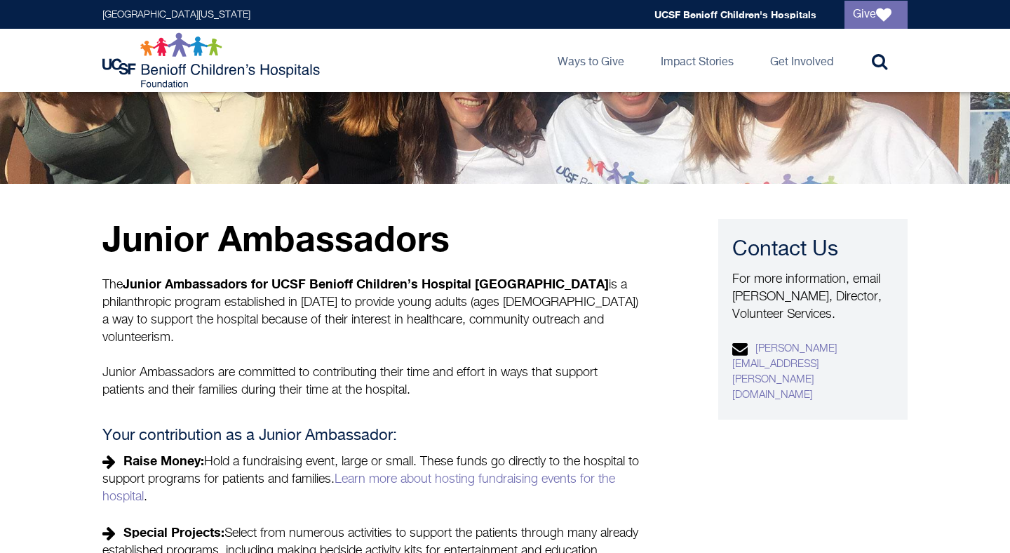
click at [634, 315] on p "The Junior Ambassadors for UCSF Benioff Children’s Hospital San Francisco is a …" at bounding box center [372, 311] width 540 height 72
click at [573, 364] on p "Junior Ambassadors are committed to contributing their time and effort in ways …" at bounding box center [372, 381] width 540 height 35
click at [521, 364] on p "Junior Ambassadors are committed to contributing their time and effort in ways …" at bounding box center [372, 381] width 540 height 35
click at [458, 345] on div "Junior Ambassadors The Junior Ambassadors for UCSF Benioff Children’s Hospital …" at bounding box center [372, 443] width 540 height 448
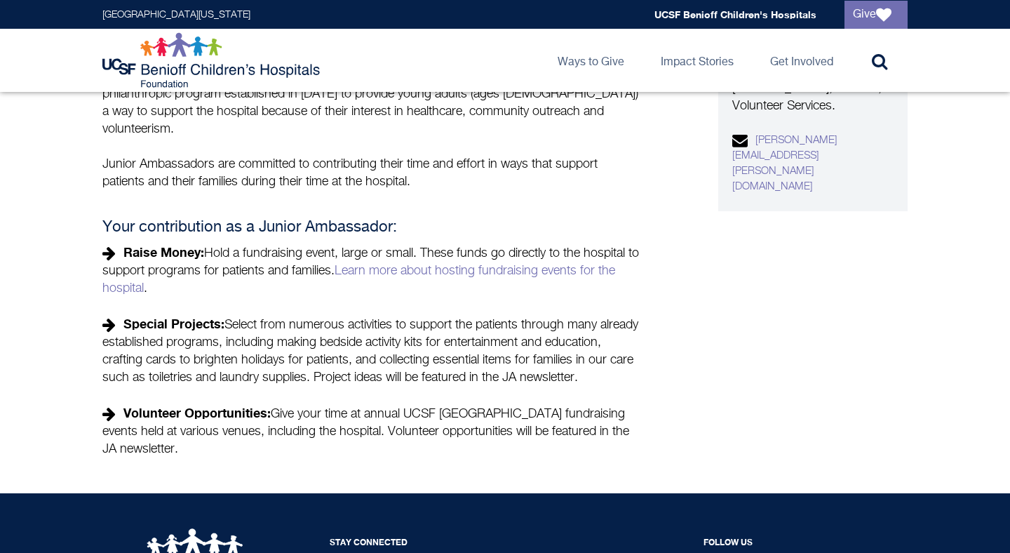
scroll to position [375, 0]
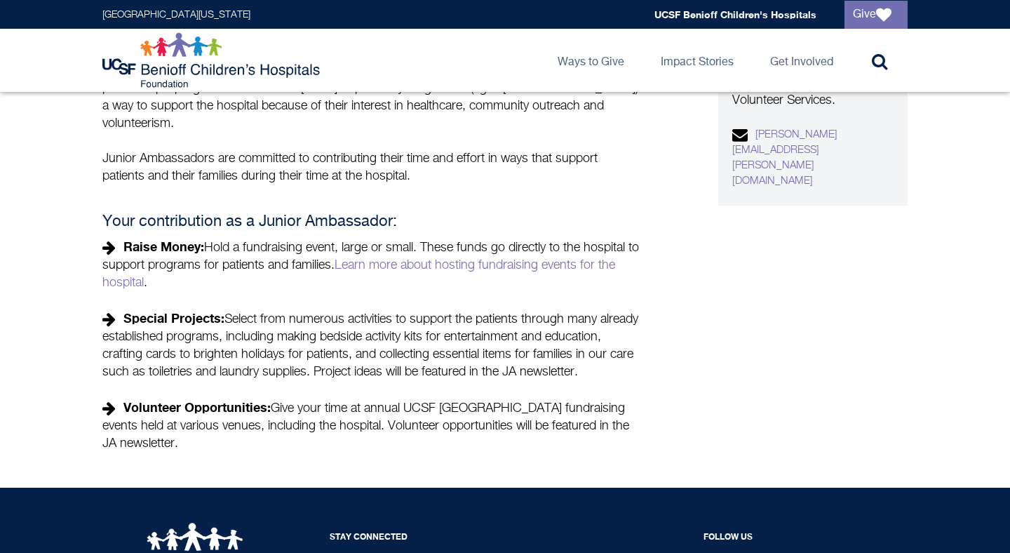
click at [461, 281] on div "Junior Ambassadors The Junior Ambassadors for UCSF Benioff Children’s Hospital …" at bounding box center [372, 229] width 540 height 448
click at [440, 259] on link "Learn more about hosting fundraising events for the hospital" at bounding box center [358, 274] width 513 height 30
click at [438, 368] on p "Special Projects: Select from numerous activities to support the patients throu…" at bounding box center [372, 345] width 540 height 72
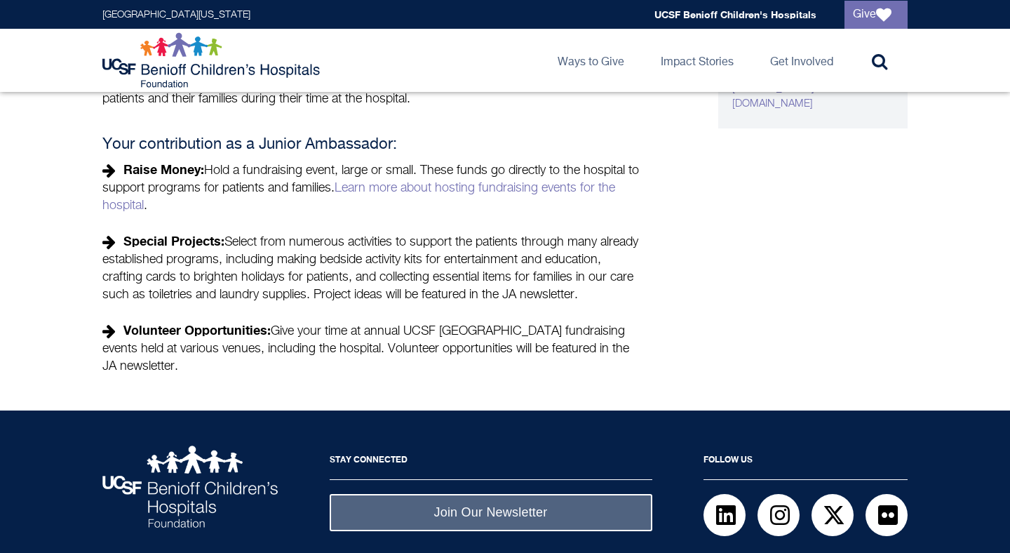
scroll to position [479, 0]
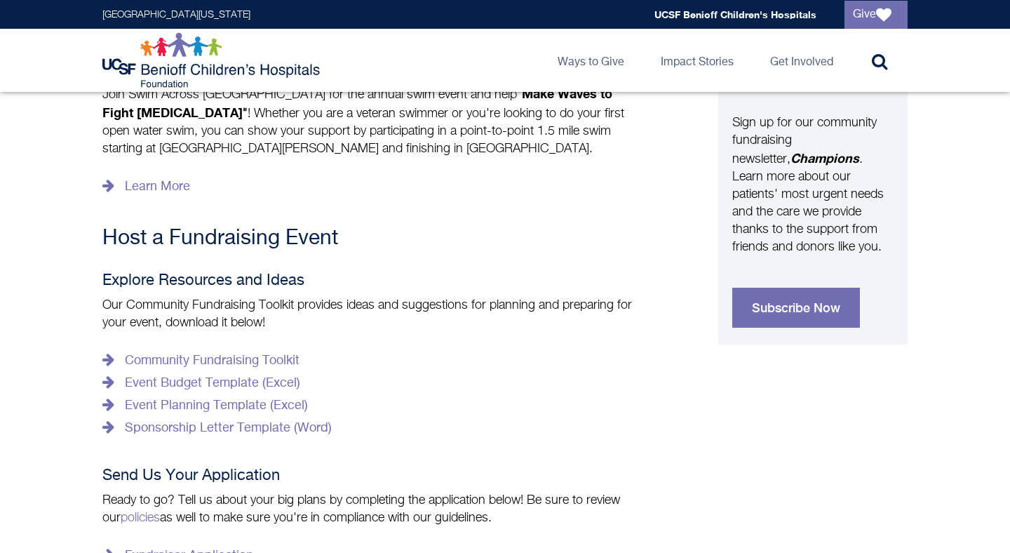
scroll to position [547, 0]
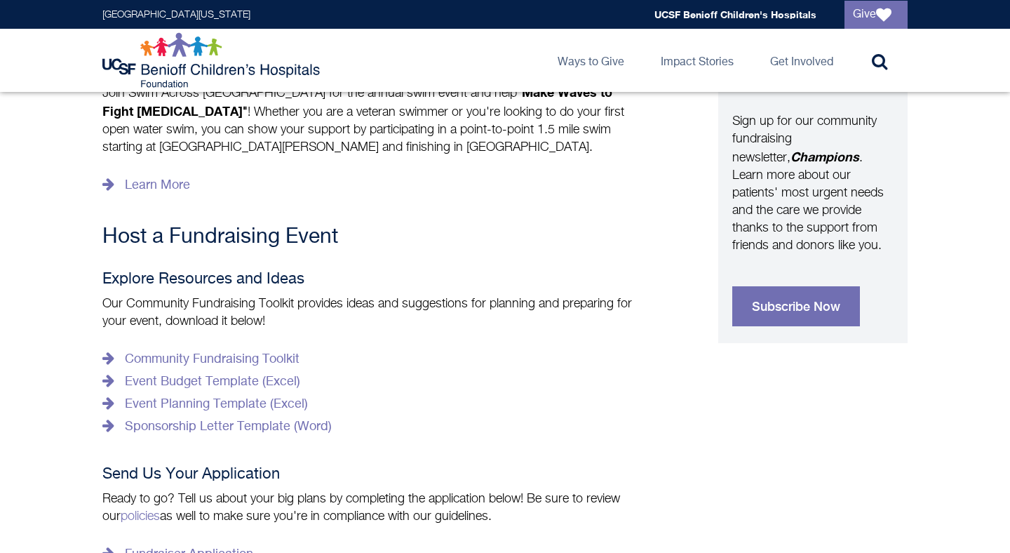
click at [223, 239] on div "Be a Champion for our Kids Start Your Own Fundraiser Running a race? Honoring o…" at bounding box center [372, 210] width 540 height 756
